Goal: Task Accomplishment & Management: Complete application form

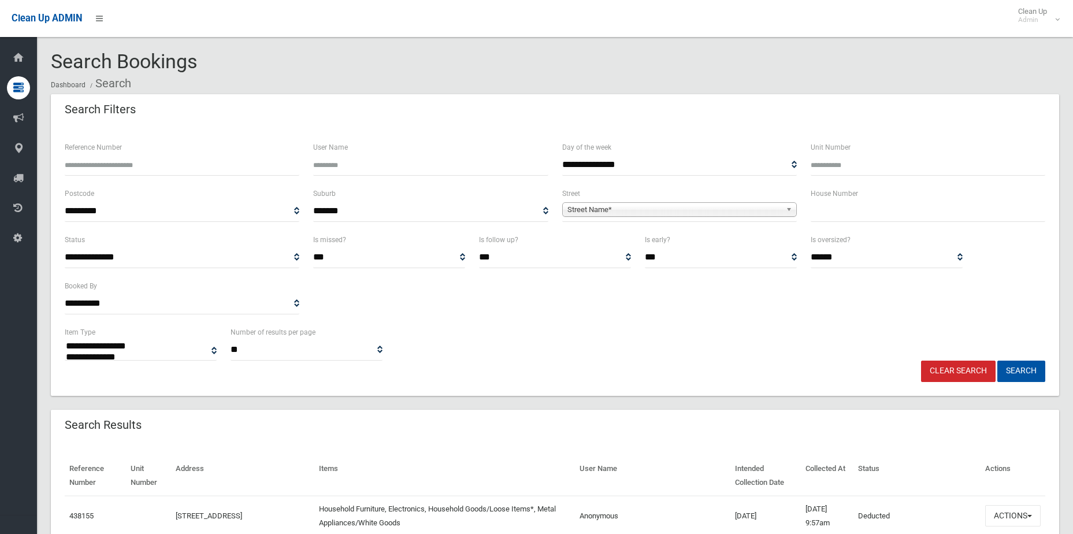
select select
click at [947, 224] on div "House Number" at bounding box center [928, 210] width 248 height 46
click at [942, 218] on input "text" at bounding box center [928, 210] width 235 height 21
type input "**"
click at [678, 213] on span "Street Name*" at bounding box center [674, 210] width 214 height 14
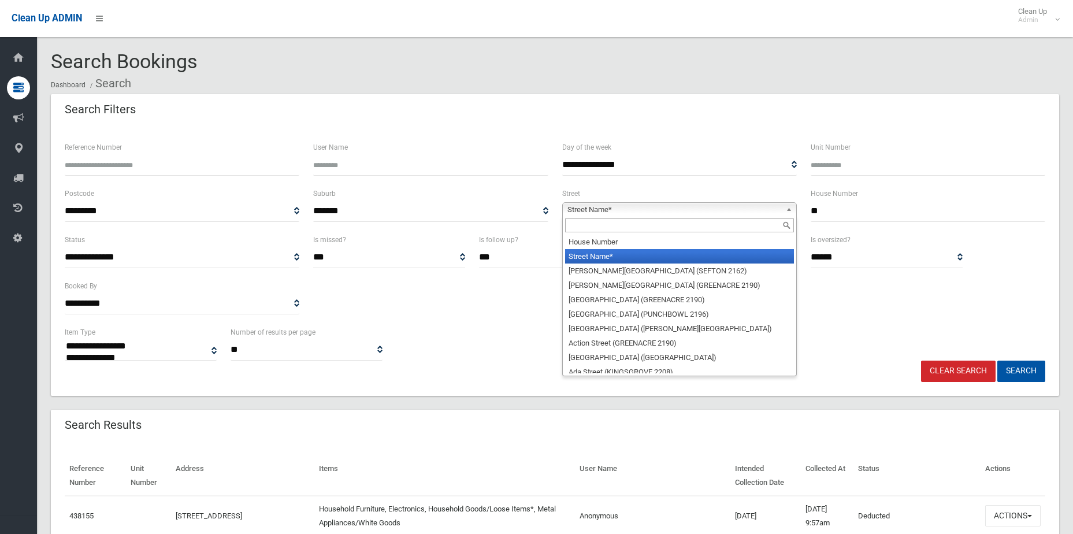
click at [625, 226] on input "text" at bounding box center [679, 225] width 229 height 14
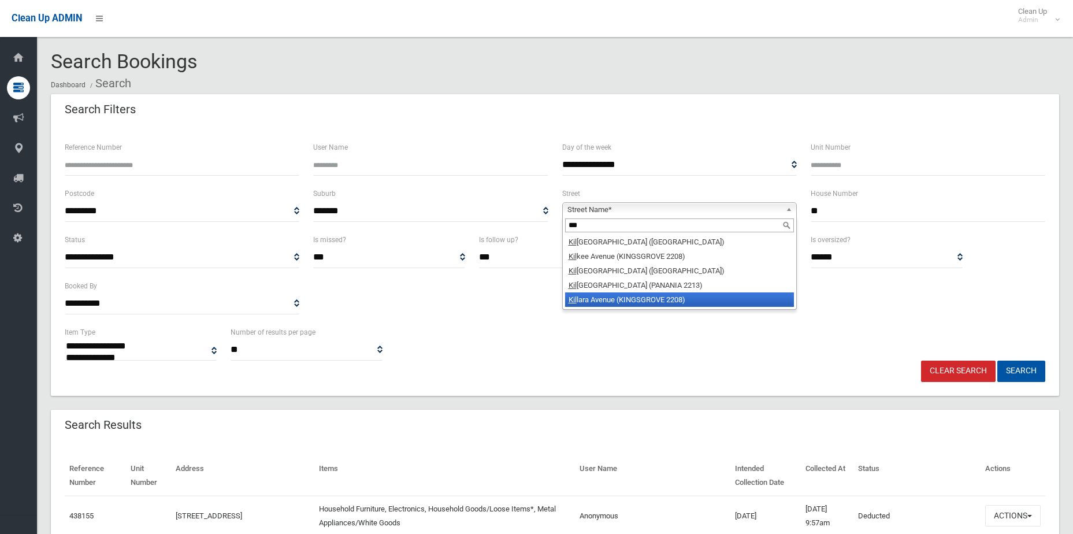
type input "***"
click at [618, 297] on li "Kil lara Avenue (KINGSGROVE 2208)" at bounding box center [679, 299] width 229 height 14
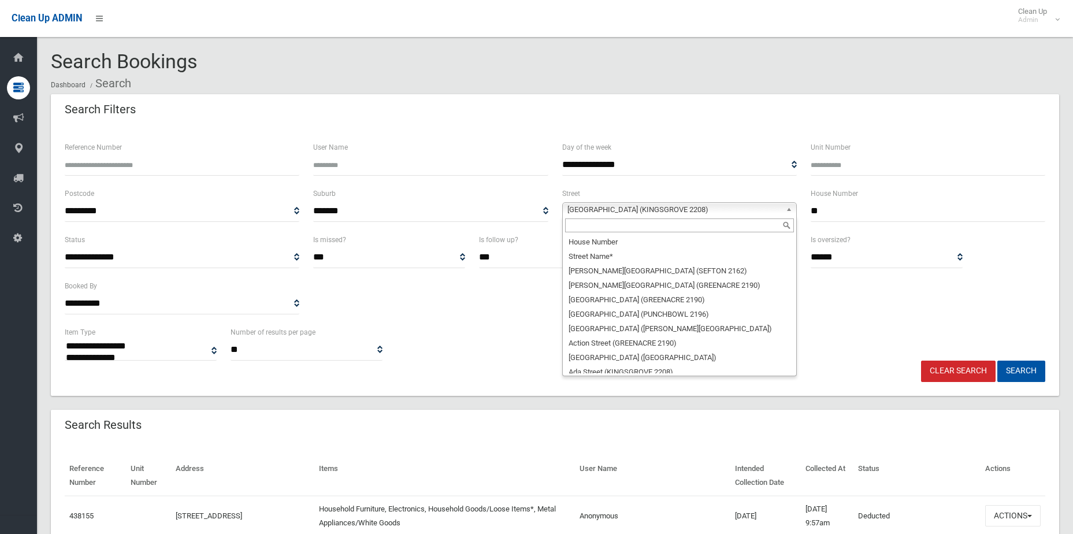
click at [573, 214] on span "Killara Avenue (KINGSGROVE 2208)" at bounding box center [674, 210] width 214 height 14
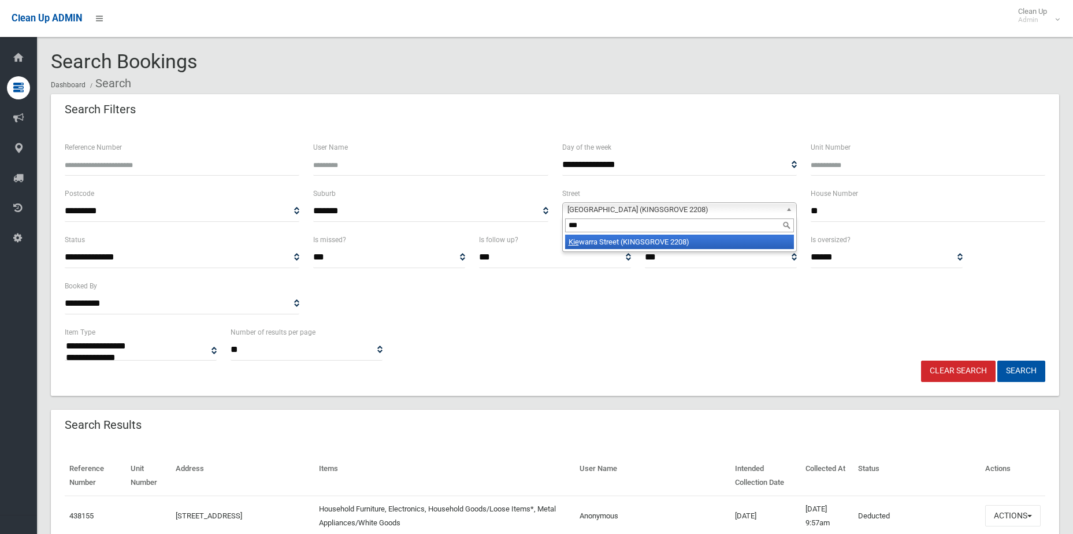
type input "***"
click at [580, 240] on li "Kie warra Street (KINGSGROVE 2208)" at bounding box center [679, 242] width 229 height 14
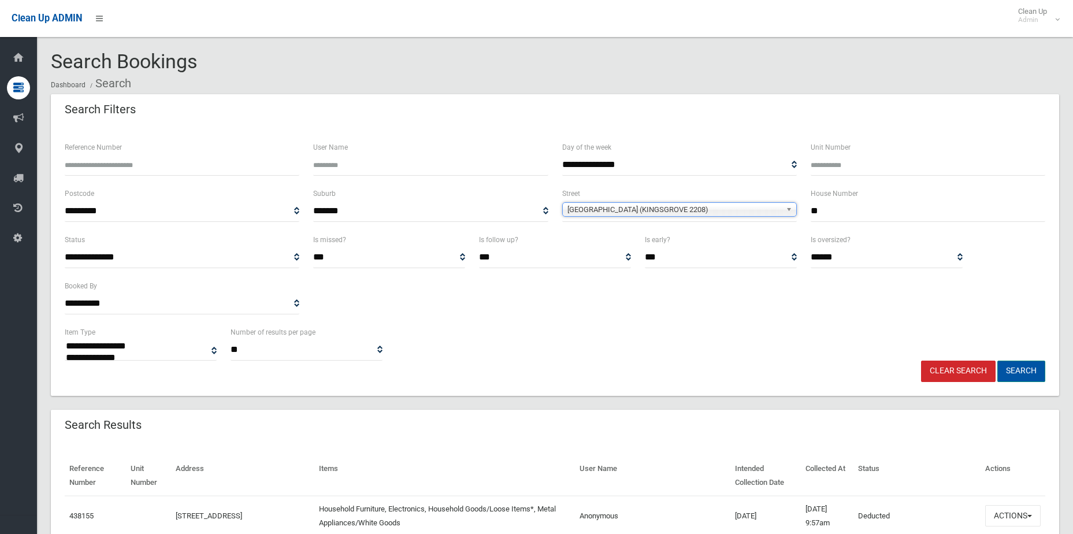
click at [1020, 366] on button "Search" at bounding box center [1021, 370] width 48 height 21
click at [552, 333] on div "**********" at bounding box center [555, 342] width 994 height 35
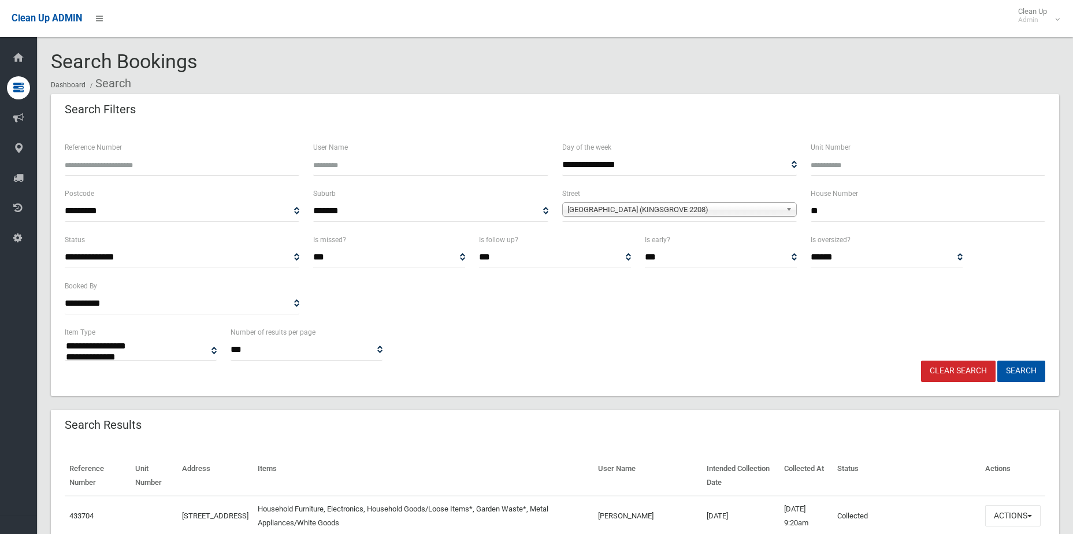
select select
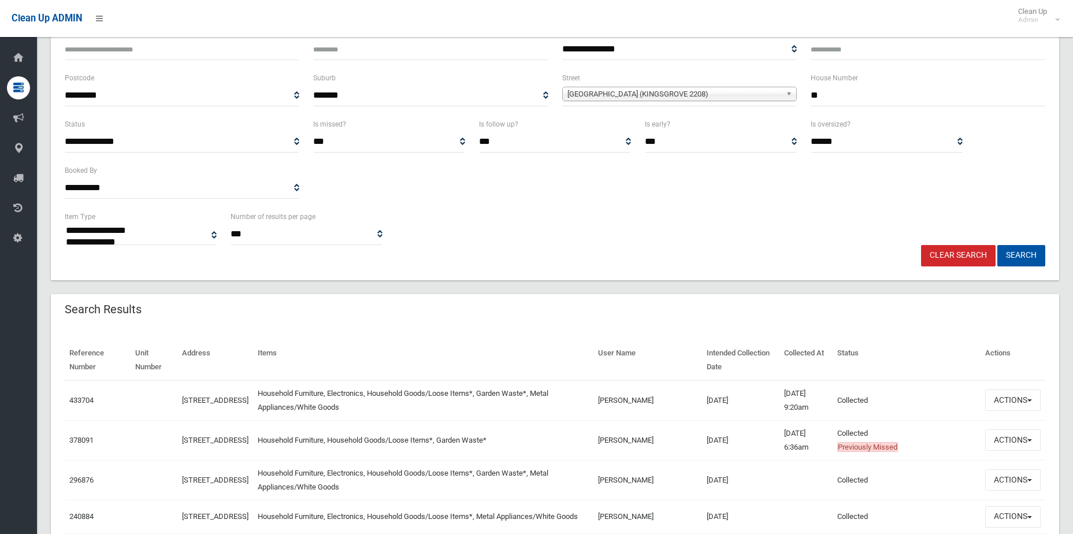
scroll to position [173, 0]
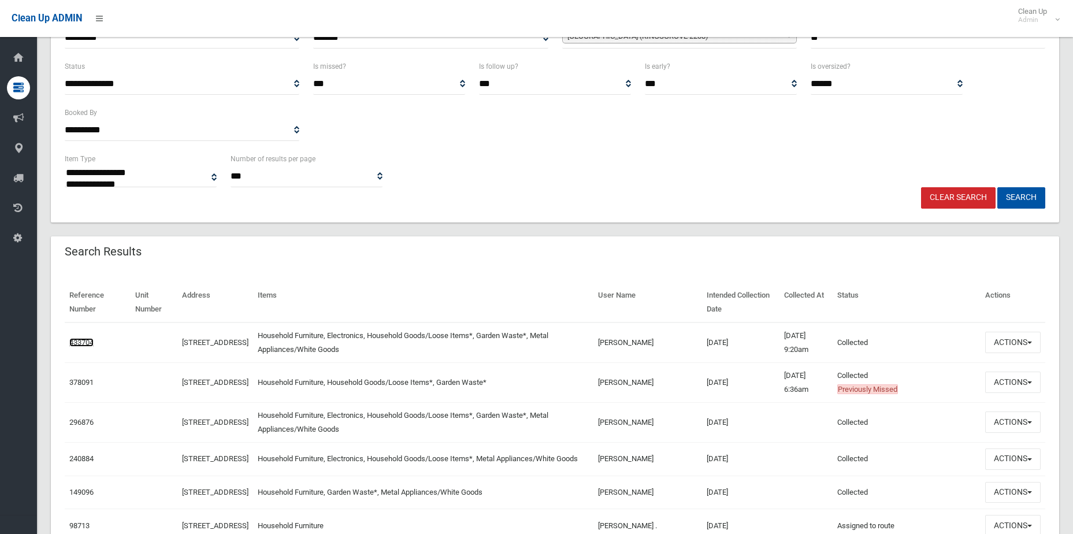
click at [92, 343] on link "433704" at bounding box center [81, 342] width 24 height 9
click at [204, 338] on link "[STREET_ADDRESS]" at bounding box center [215, 342] width 66 height 9
click at [77, 340] on link "433704" at bounding box center [81, 342] width 24 height 9
click at [994, 345] on button "Actions" at bounding box center [1012, 342] width 55 height 21
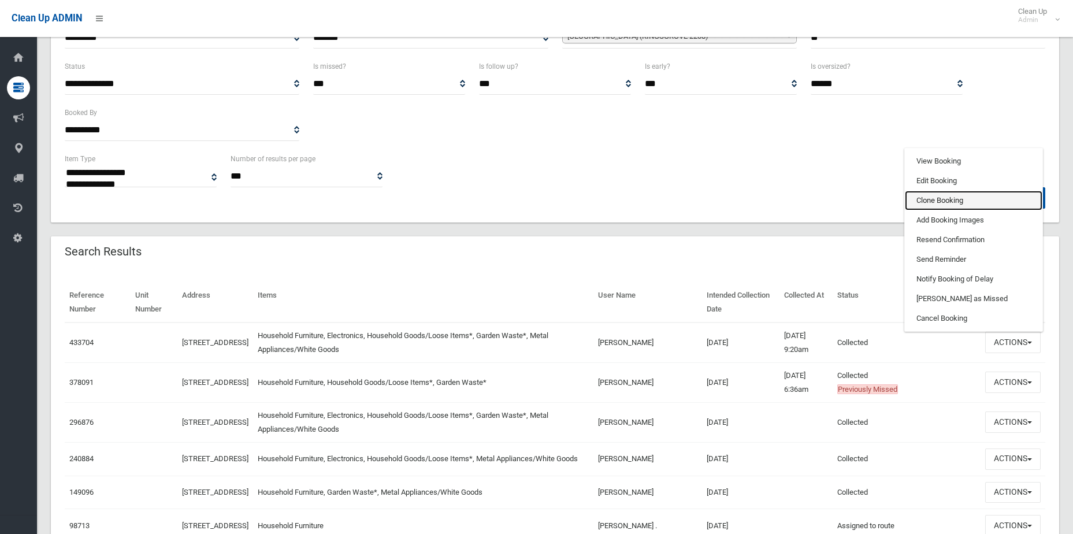
click at [951, 203] on link "Clone Booking" at bounding box center [973, 201] width 137 height 20
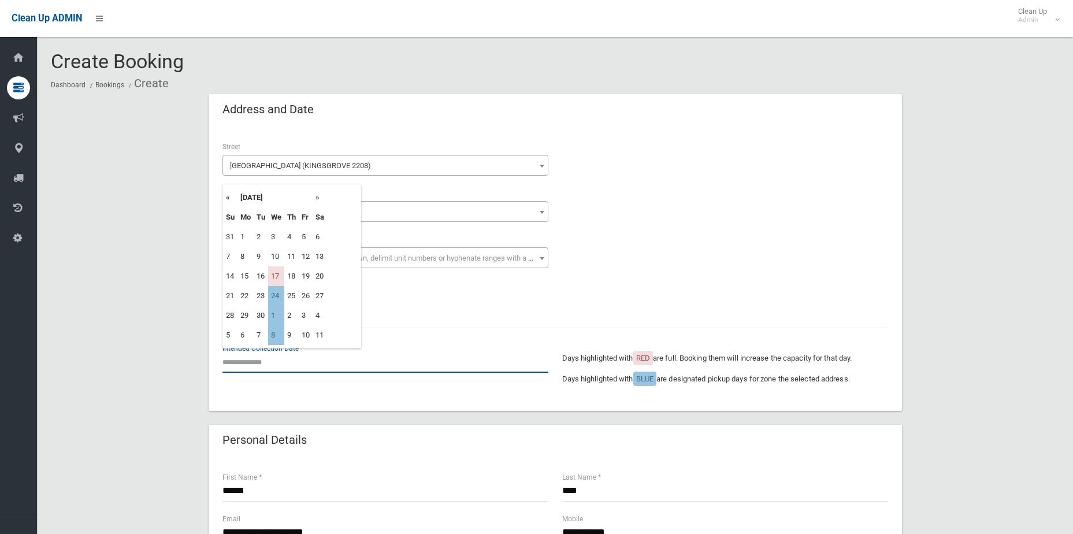
click at [265, 360] on input "text" at bounding box center [385, 361] width 326 height 21
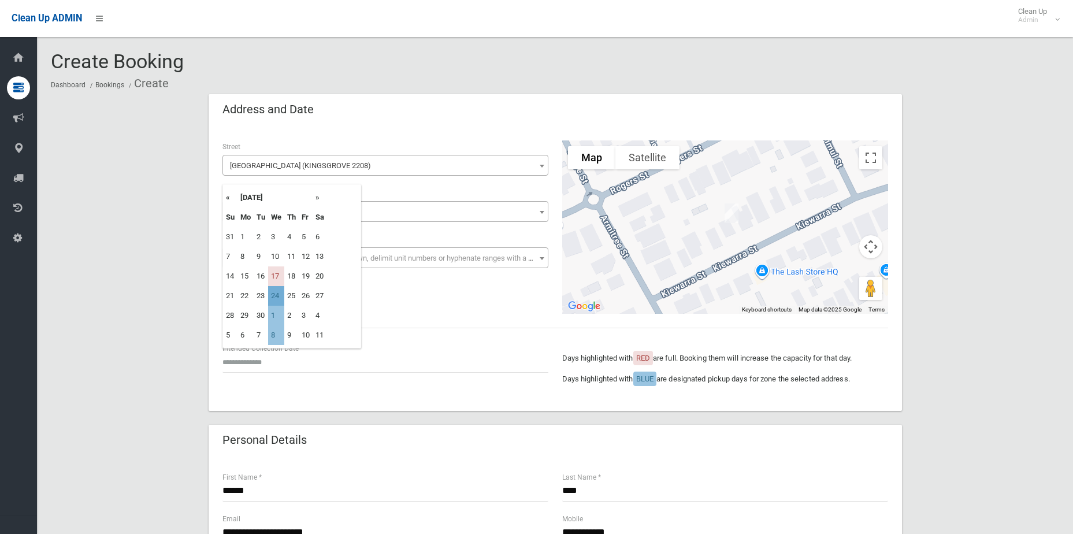
click at [278, 295] on td "24" at bounding box center [276, 296] width 16 height 20
type input "**********"
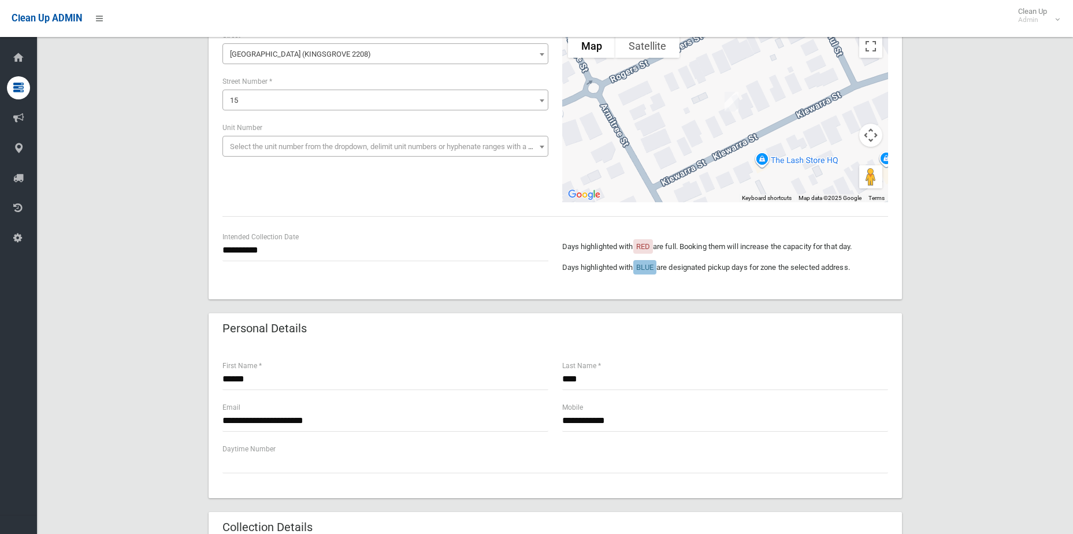
scroll to position [289, 0]
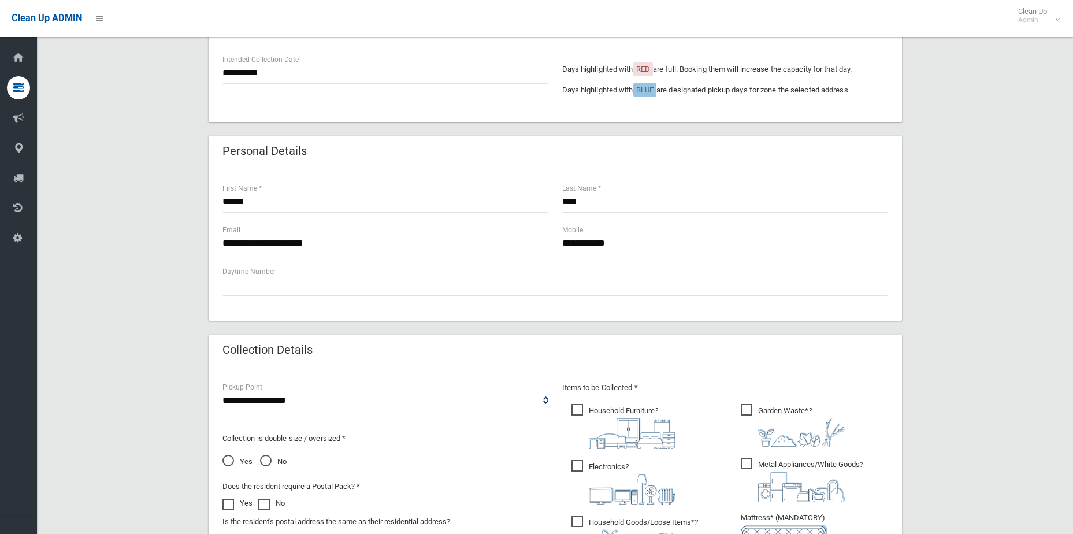
click at [935, 285] on div "**********" at bounding box center [555, 309] width 1008 height 1008
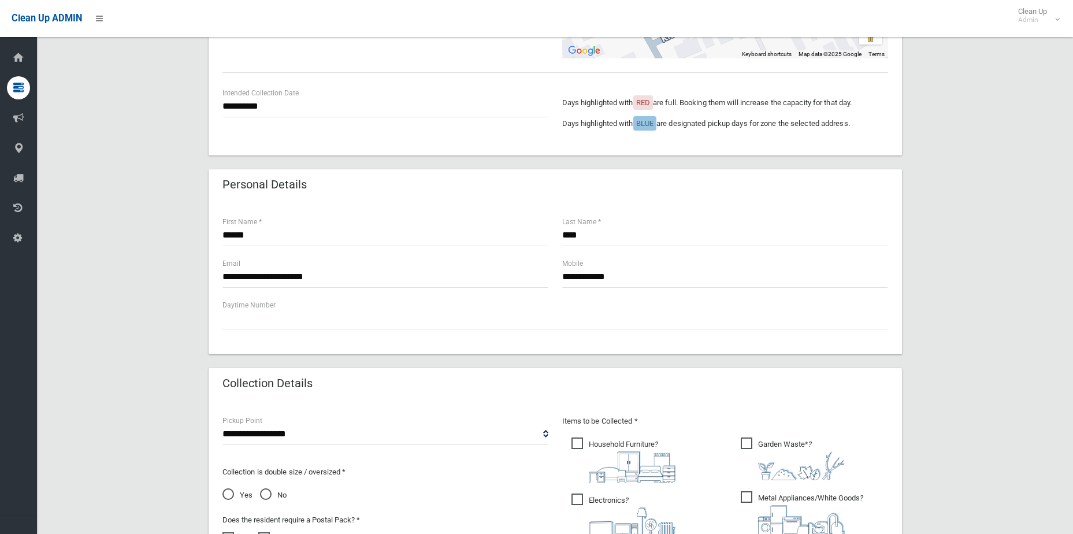
scroll to position [462, 0]
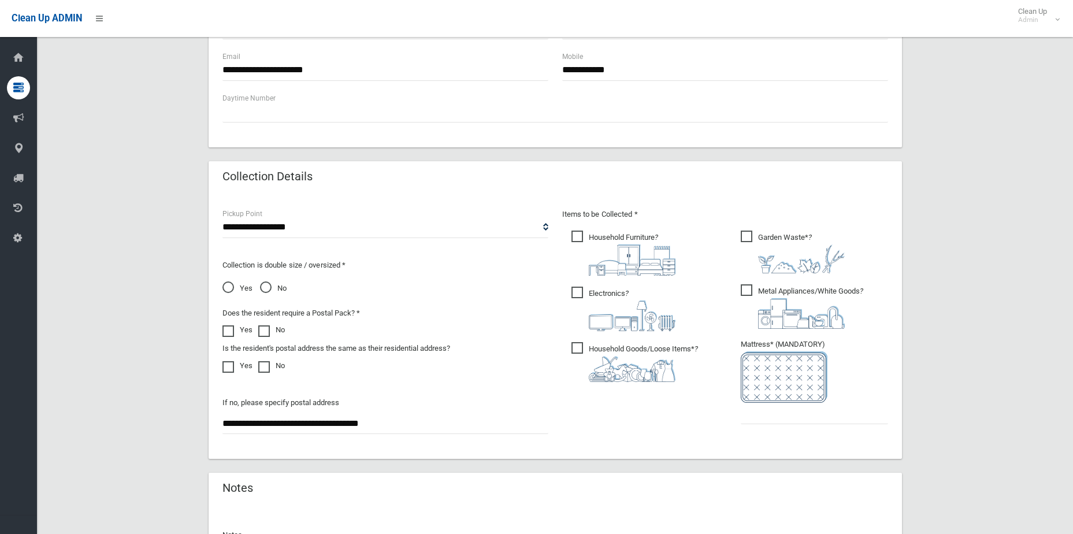
click at [235, 288] on span "Yes" at bounding box center [237, 288] width 30 height 14
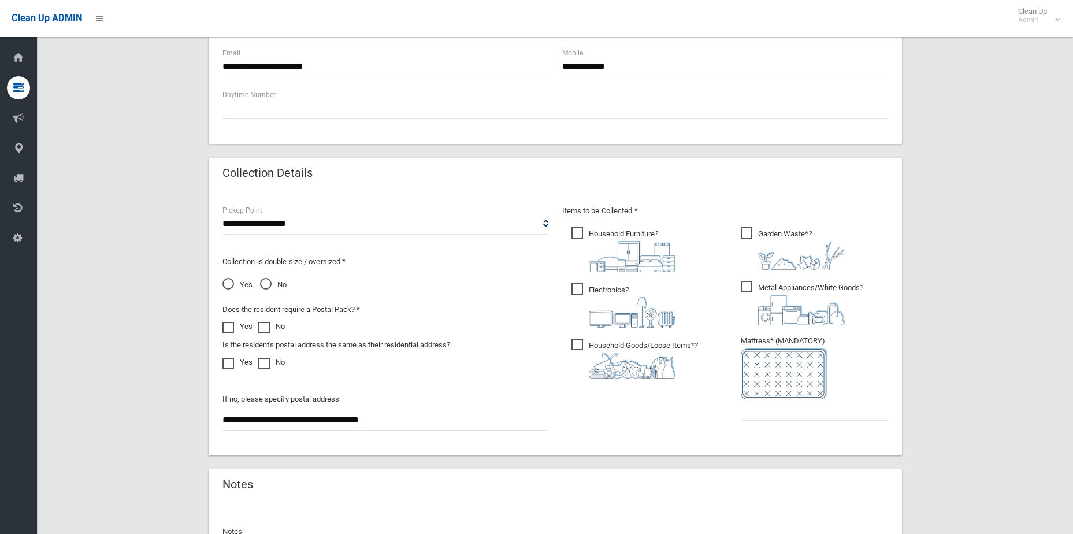
scroll to position [378, 0]
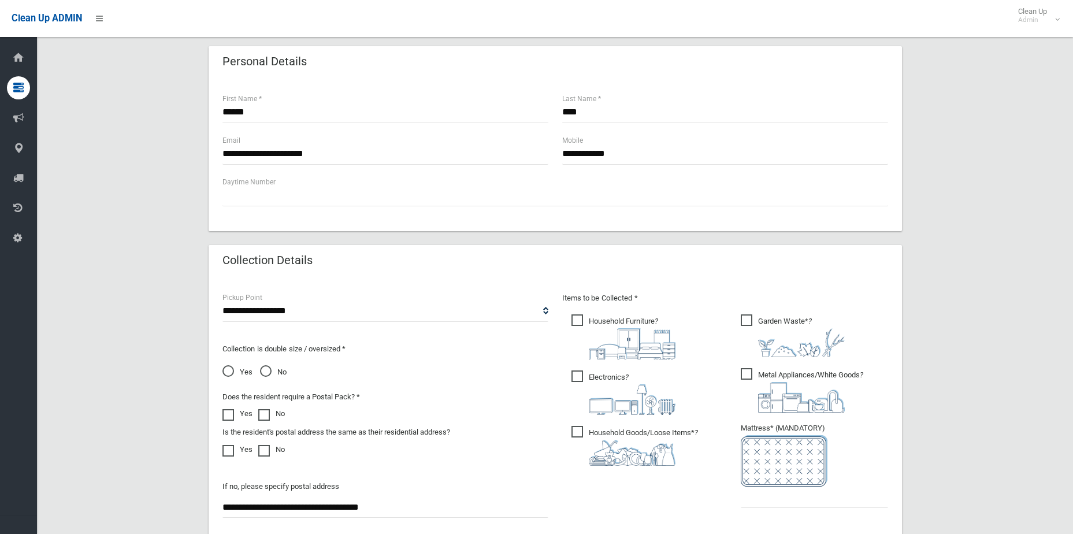
click at [974, 194] on div "**********" at bounding box center [555, 220] width 1008 height 1008
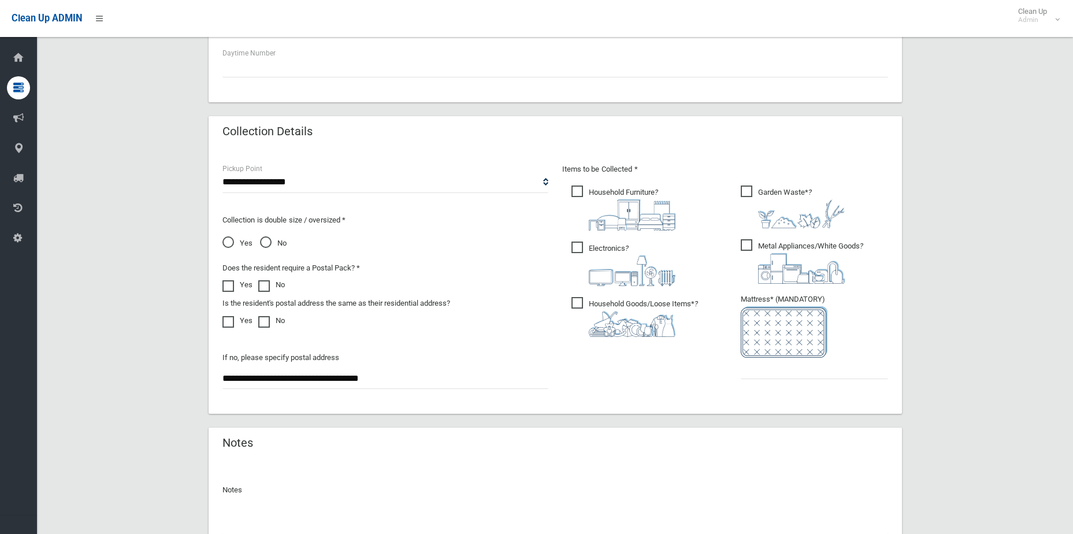
scroll to position [609, 0]
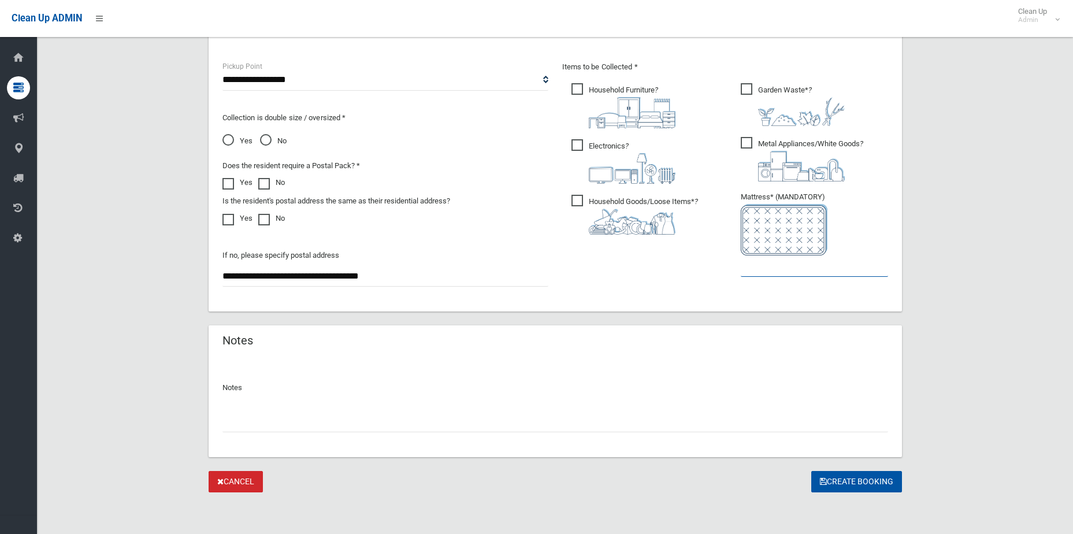
click at [772, 276] on input "text" at bounding box center [814, 265] width 147 height 21
type input "*"
click at [829, 480] on button "Create Booking" at bounding box center [856, 481] width 91 height 21
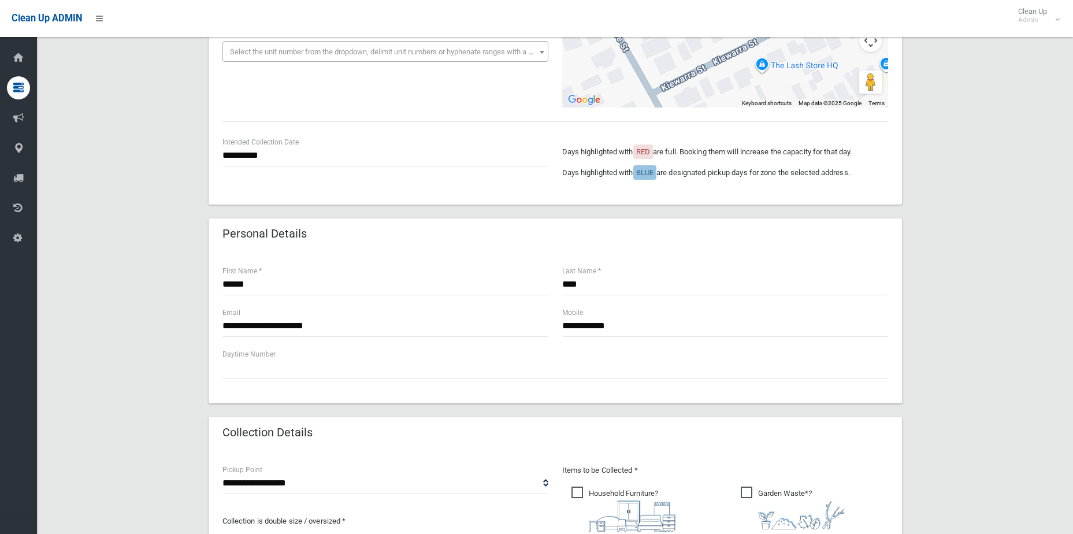
scroll to position [347, 0]
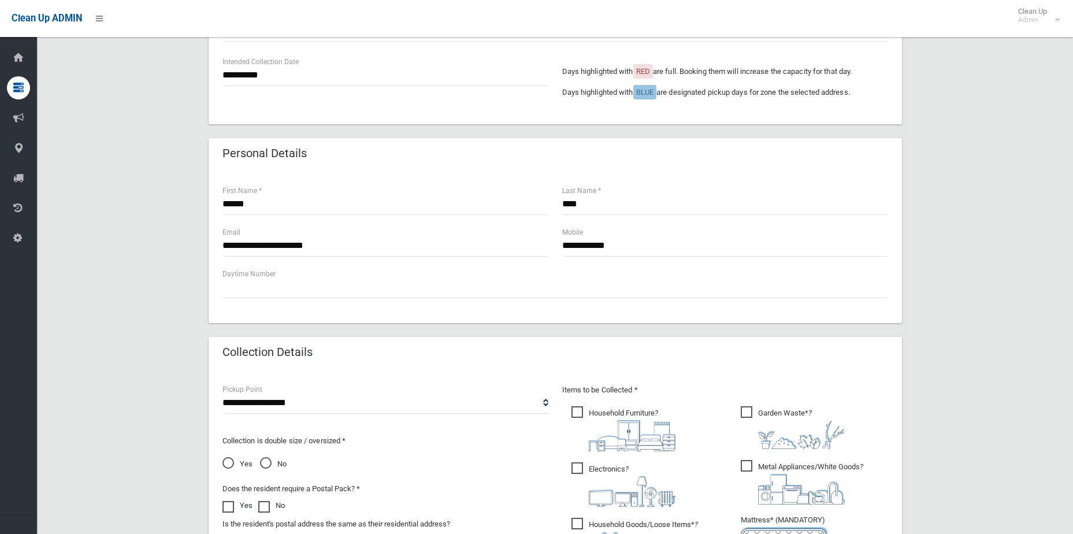
click at [276, 464] on span "No" at bounding box center [273, 464] width 27 height 14
click at [941, 241] on div "**********" at bounding box center [555, 275] width 1008 height 1055
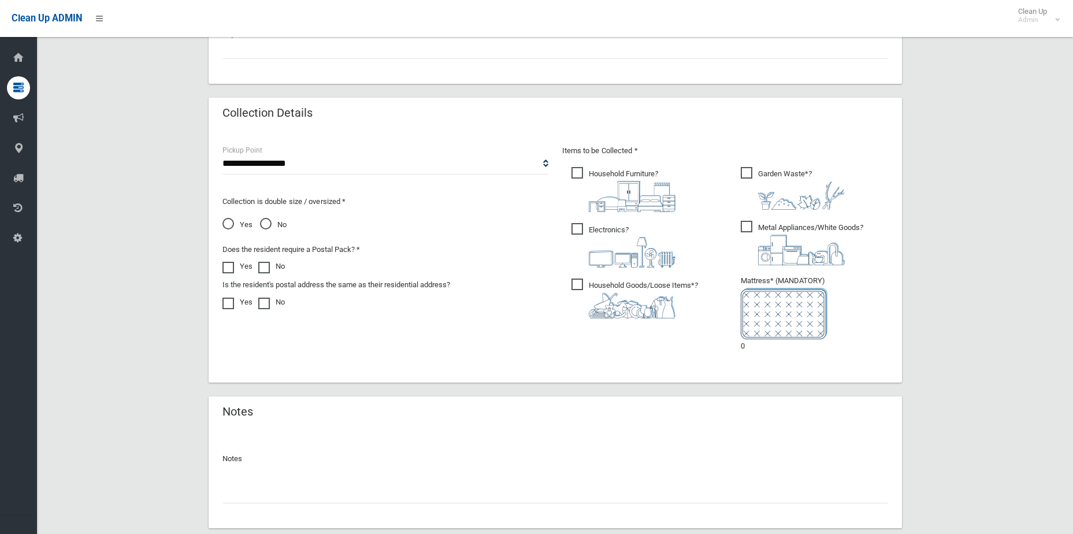
scroll to position [656, 0]
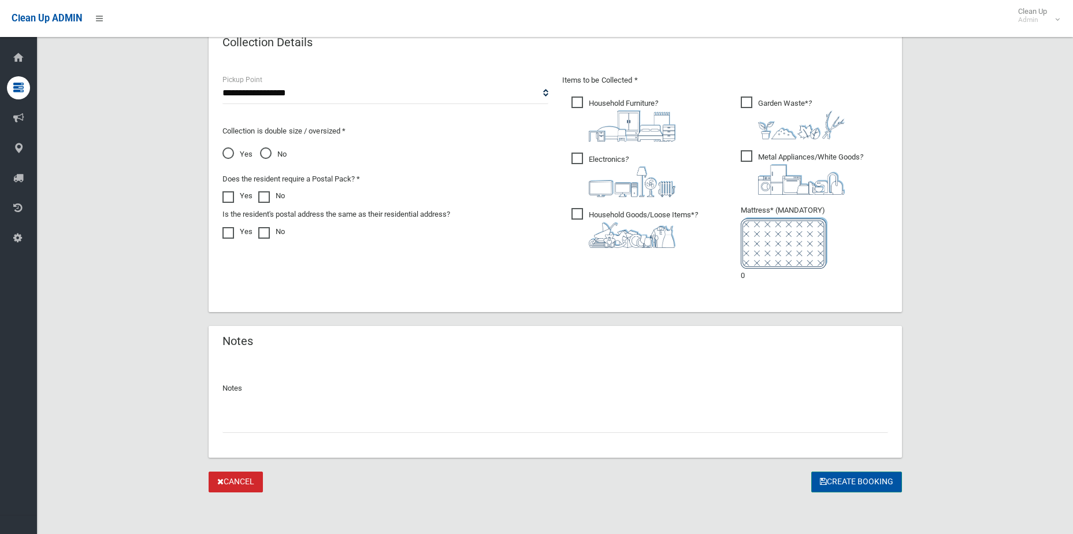
click at [879, 490] on button "Create Booking" at bounding box center [856, 481] width 91 height 21
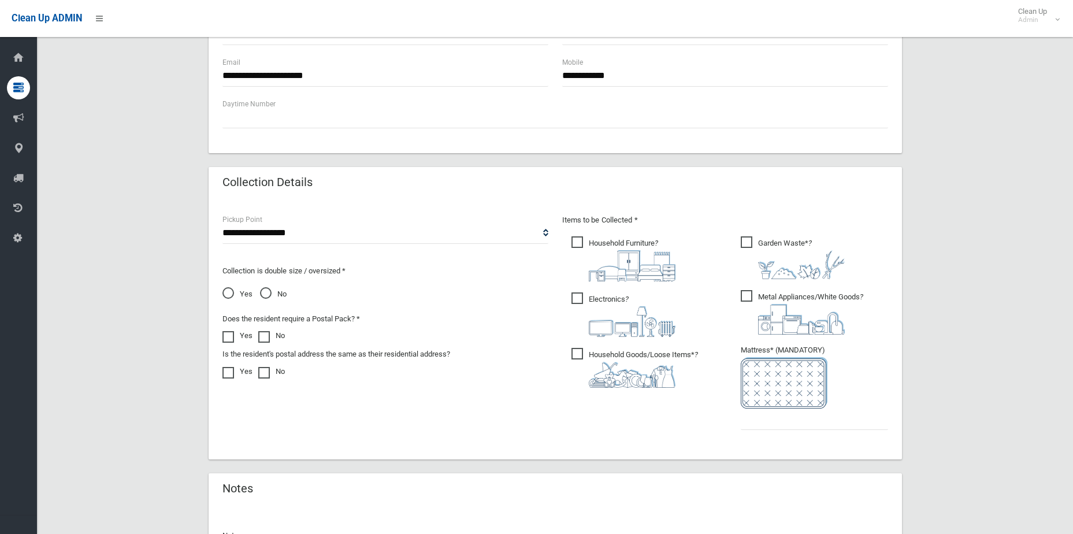
scroll to position [650, 0]
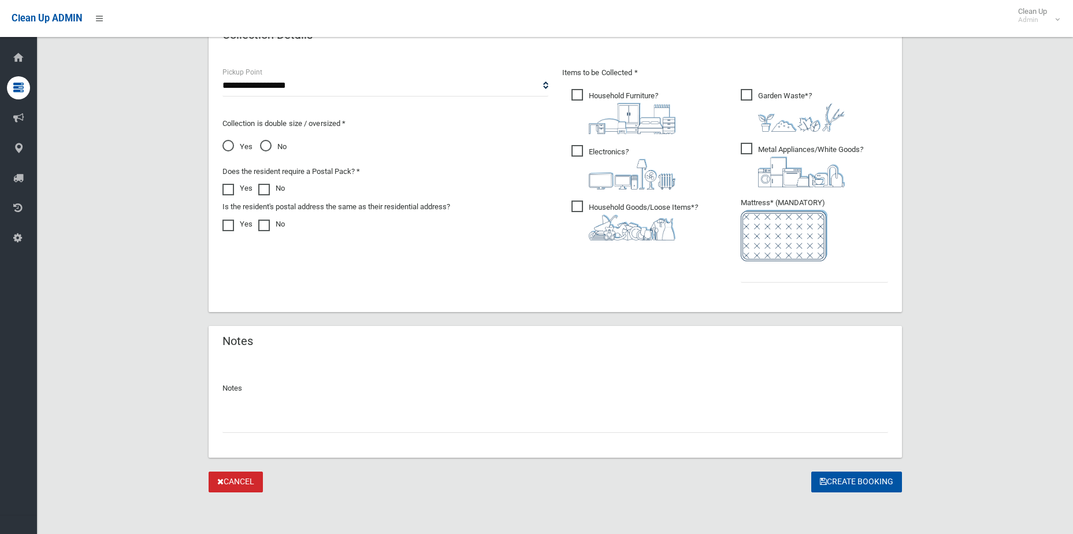
click at [781, 284] on ul "Garden Waste* ?" at bounding box center [809, 189] width 157 height 205
click at [786, 278] on input "text" at bounding box center [814, 271] width 147 height 21
type input "*"
click at [825, 482] on button "Create Booking" at bounding box center [856, 481] width 91 height 21
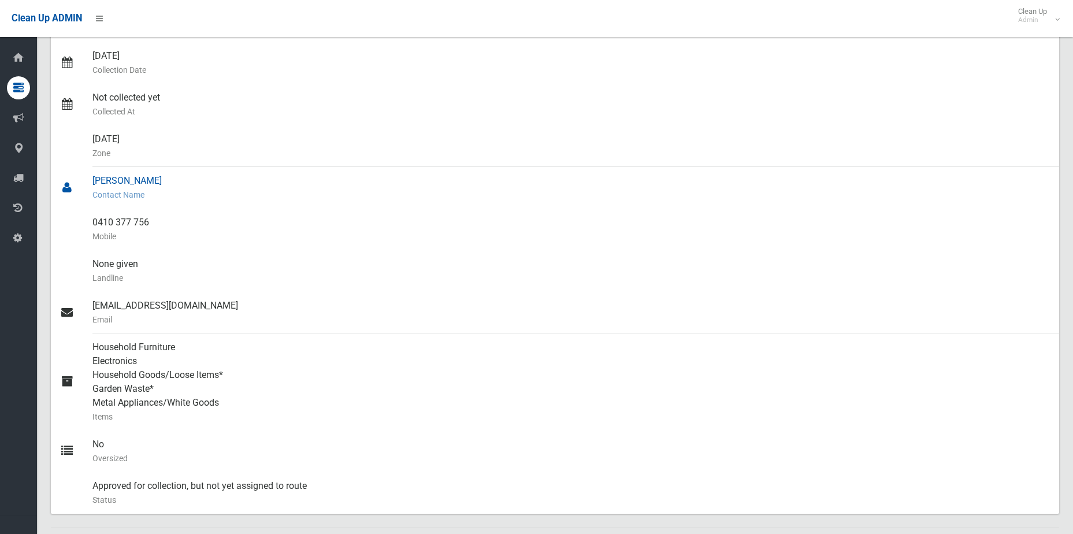
scroll to position [371, 0]
